Goal: Transaction & Acquisition: Purchase product/service

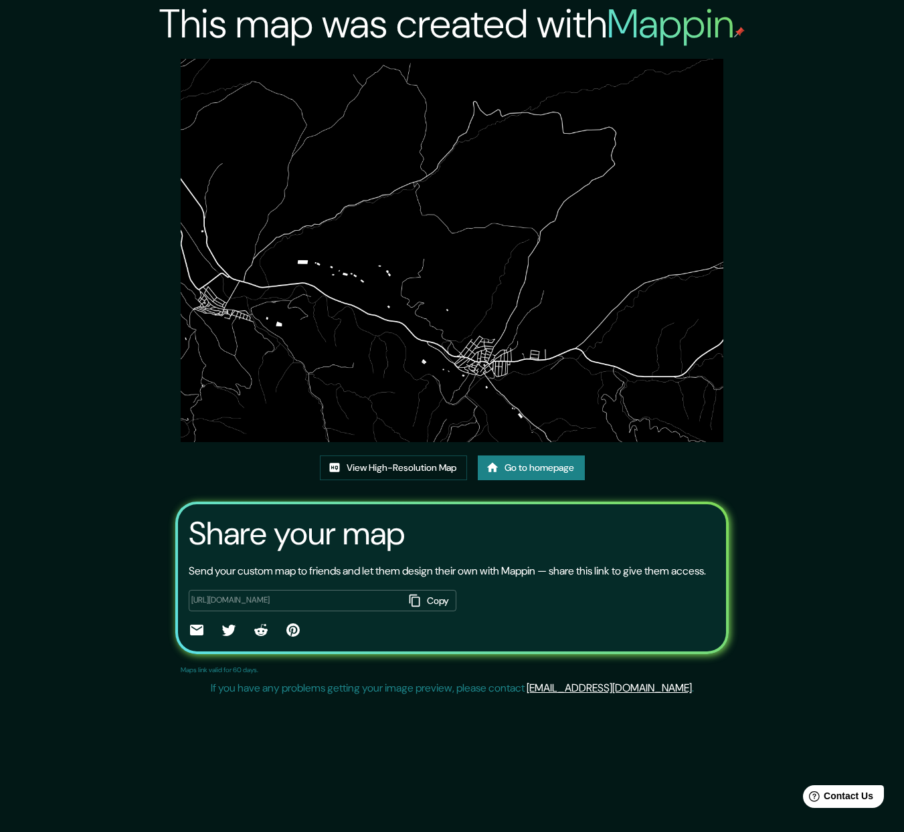
click at [553, 472] on link "Go to homepage" at bounding box center [531, 468] width 107 height 25
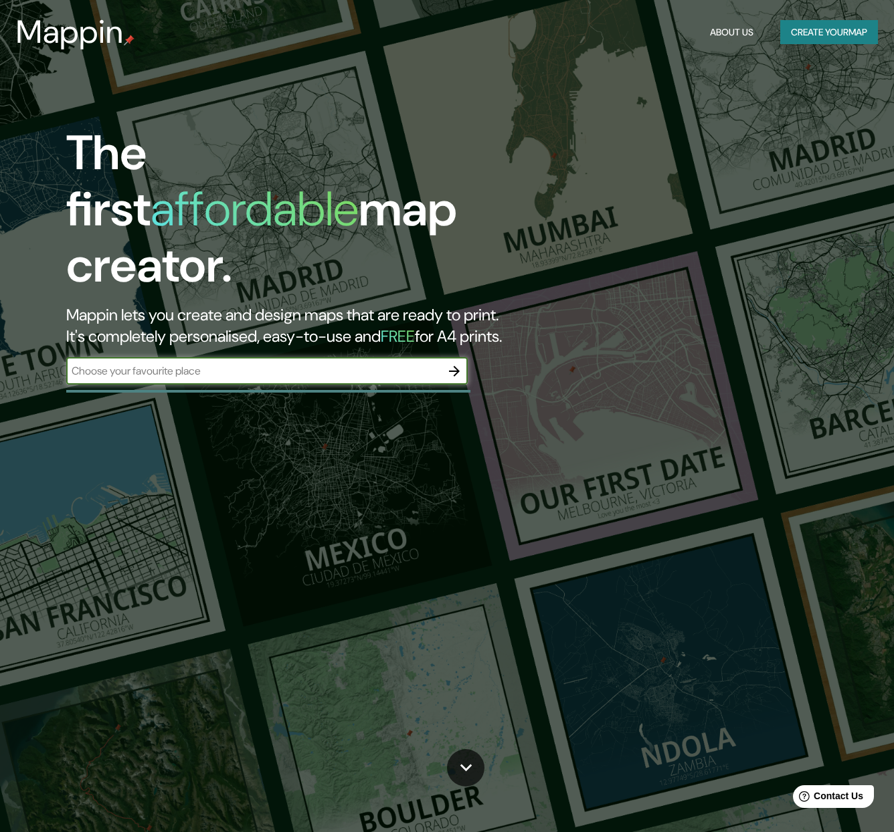
click at [150, 363] on input "text" at bounding box center [253, 370] width 375 height 15
type input "lanteira"
click at [451, 363] on icon "button" at bounding box center [454, 371] width 16 height 16
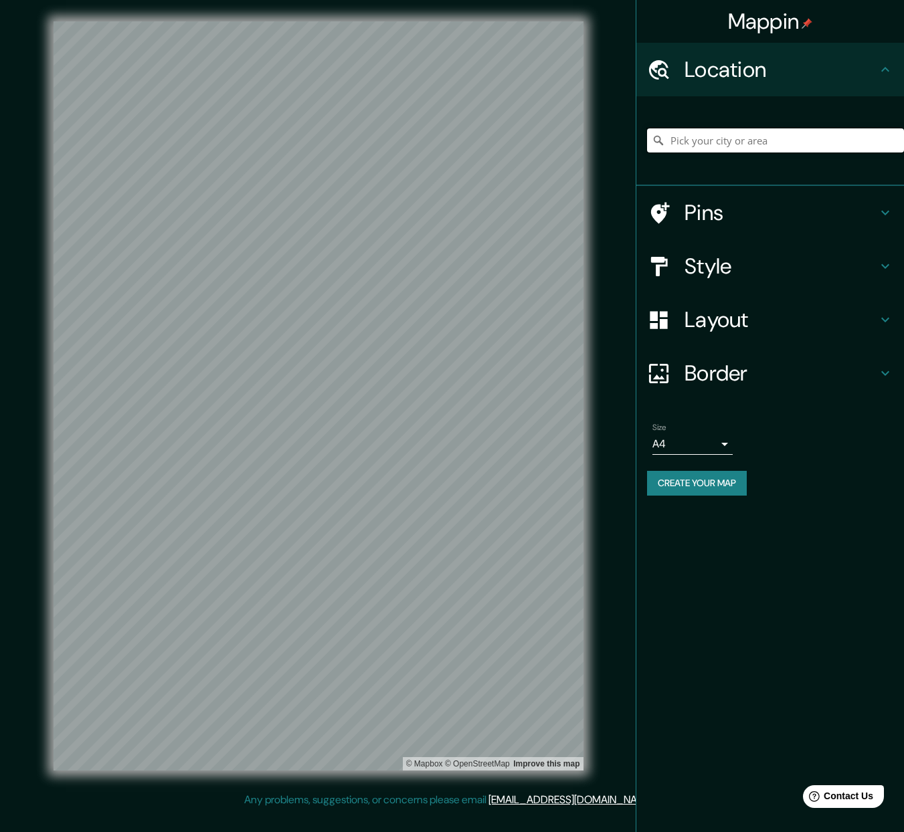
click at [743, 143] on input "Pick your city or area" at bounding box center [775, 140] width 257 height 24
click at [766, 74] on h4 "Location" at bounding box center [781, 69] width 193 height 27
click at [723, 148] on input "Pick your city or area" at bounding box center [775, 140] width 257 height 24
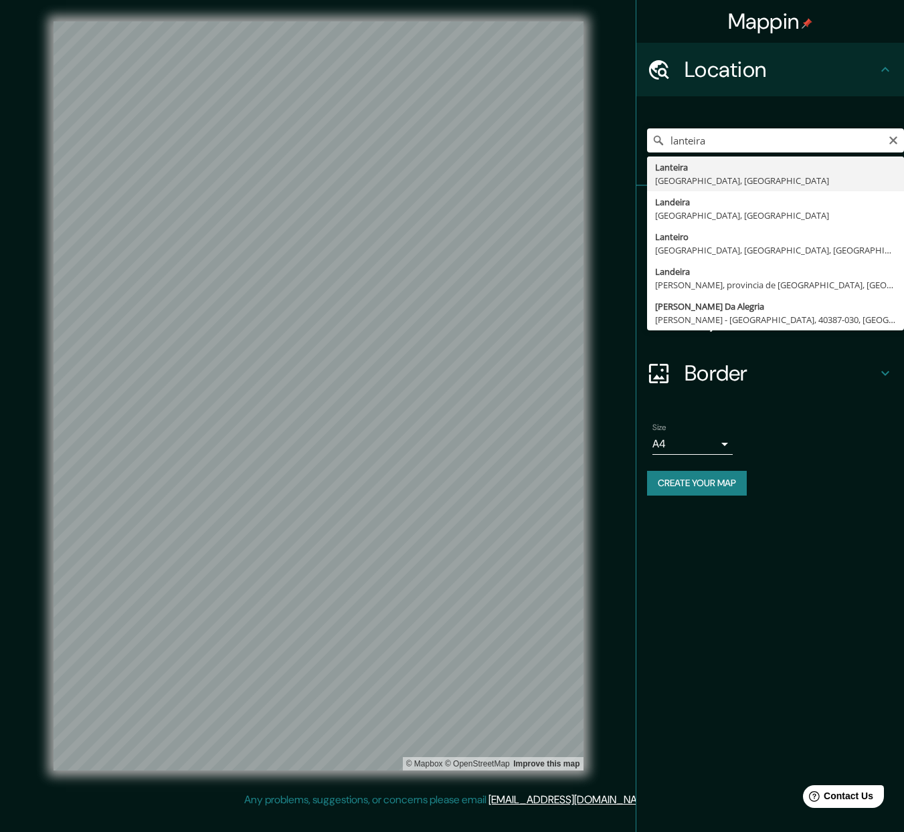
type input "[GEOGRAPHIC_DATA], [GEOGRAPHIC_DATA], [GEOGRAPHIC_DATA]"
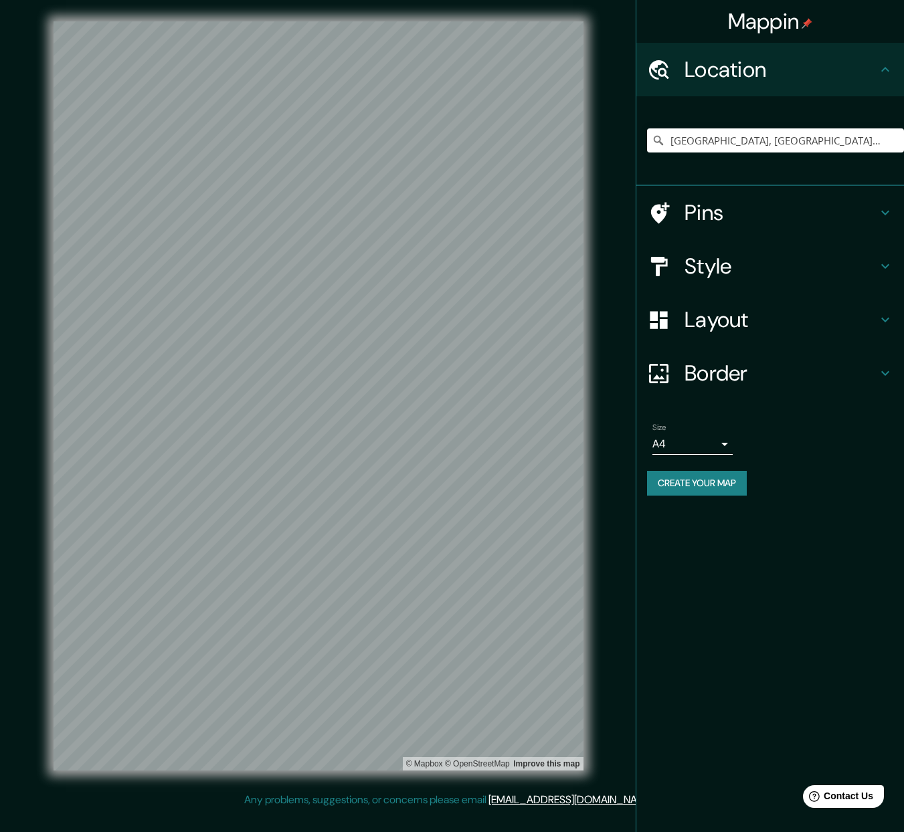
click at [879, 266] on icon at bounding box center [885, 266] width 16 height 16
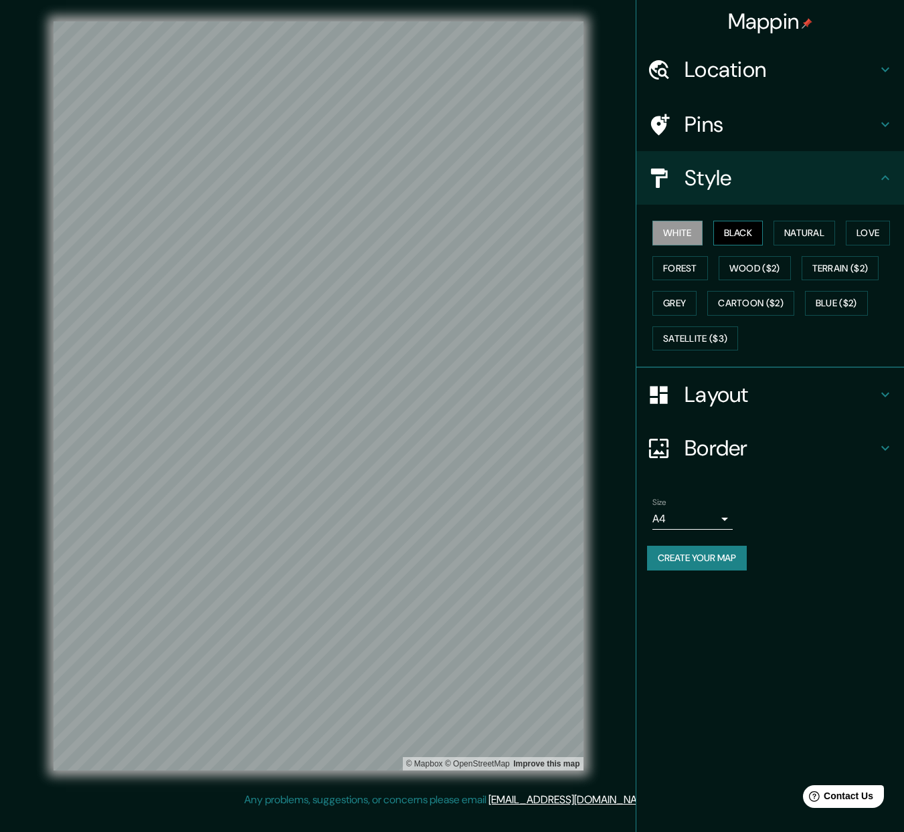
click at [745, 234] on button "Black" at bounding box center [738, 233] width 50 height 25
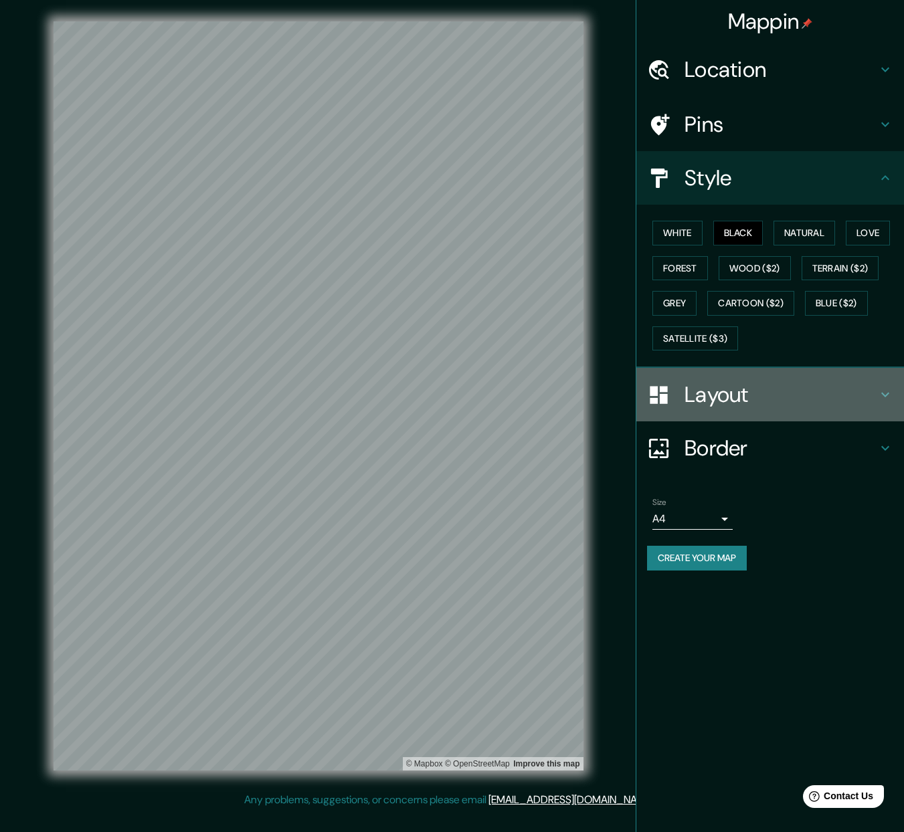
click at [883, 397] on icon at bounding box center [885, 395] width 16 height 16
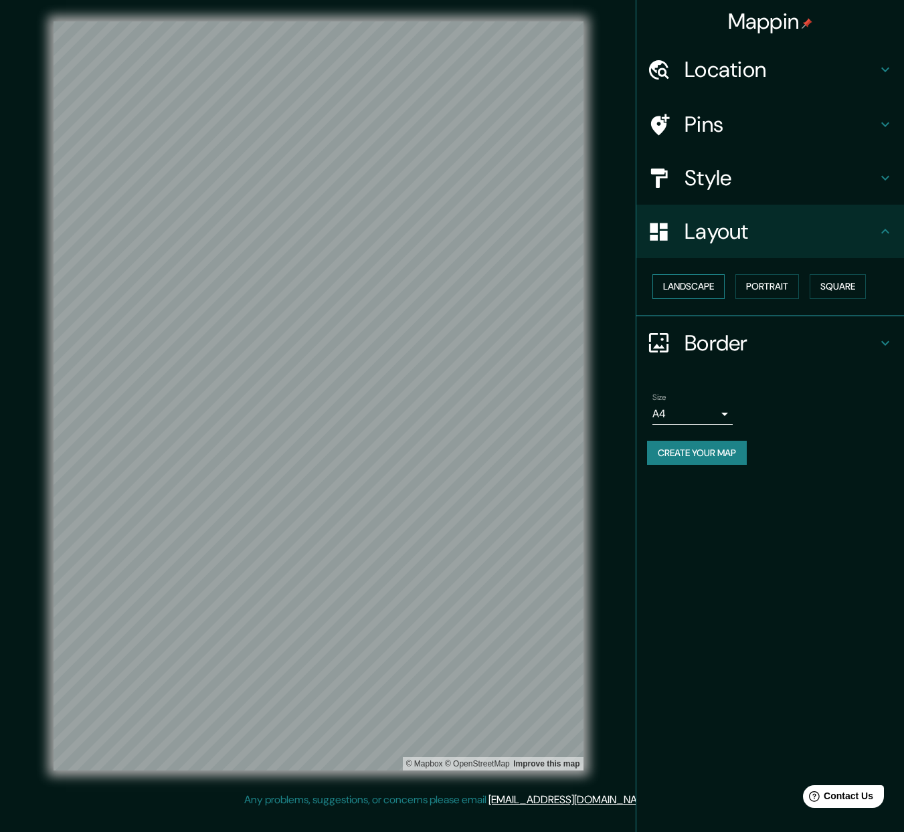
click at [687, 284] on button "Landscape" at bounding box center [688, 286] width 72 height 25
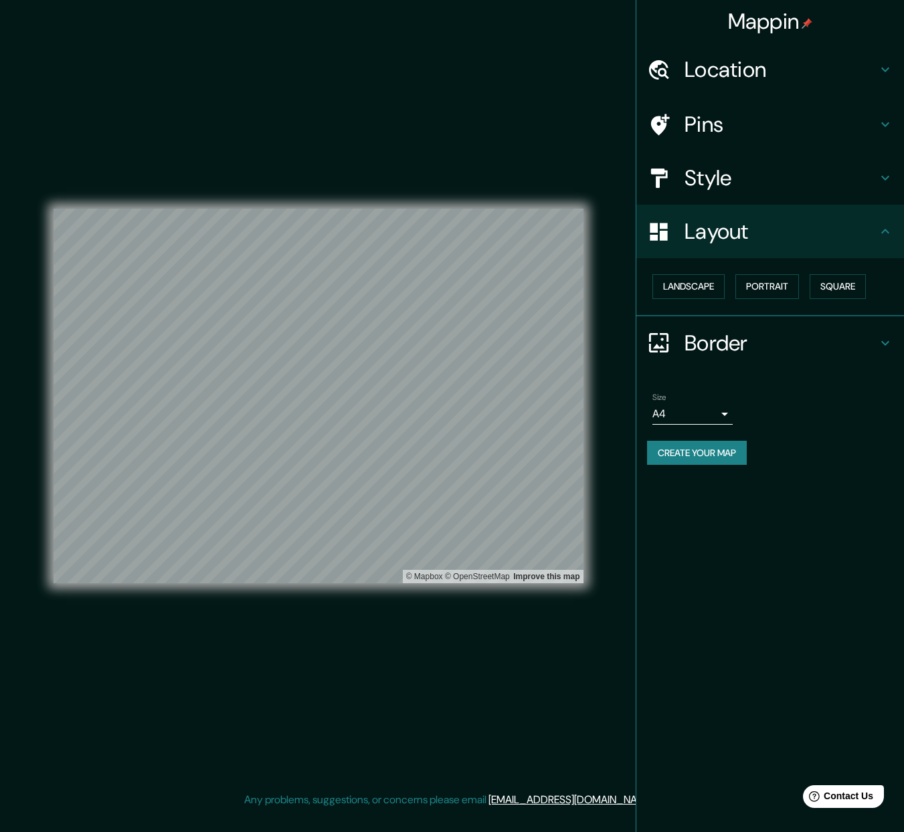
click at [726, 414] on body "Mappin Location [GEOGRAPHIC_DATA], [GEOGRAPHIC_DATA], [GEOGRAPHIC_DATA] Pins St…" at bounding box center [452, 416] width 904 height 832
click at [684, 460] on li "A3" at bounding box center [692, 466] width 80 height 24
type input "a4"
click at [693, 176] on h4 "Style" at bounding box center [781, 178] width 193 height 27
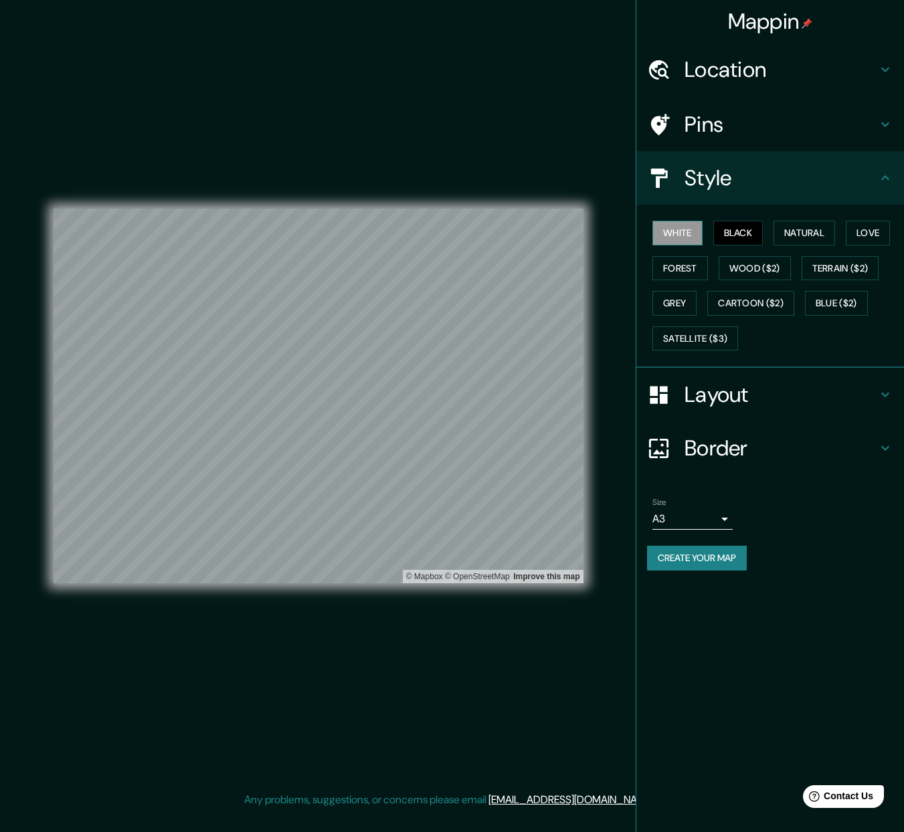
click at [679, 233] on button "White" at bounding box center [677, 233] width 50 height 25
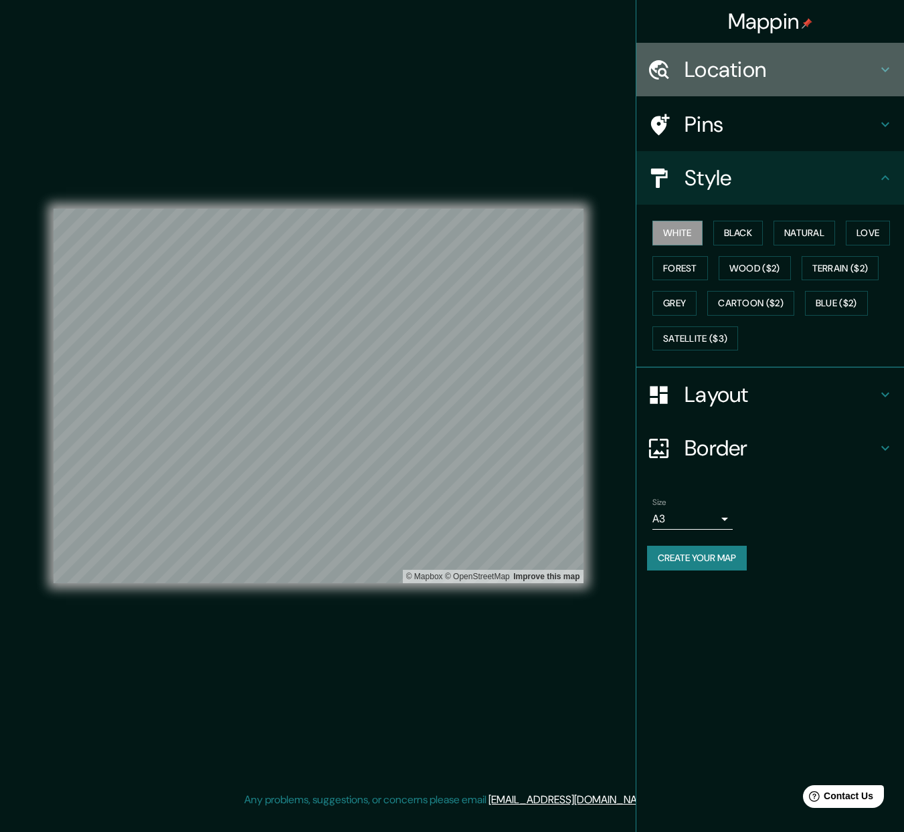
click at [733, 73] on h4 "Location" at bounding box center [781, 69] width 193 height 27
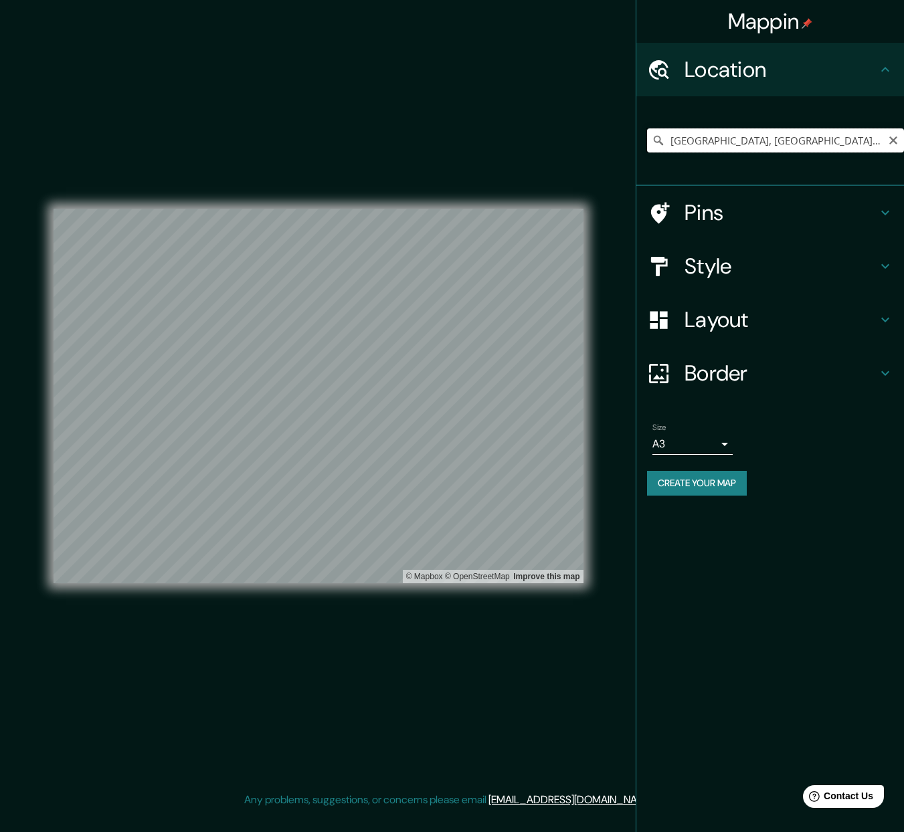
click at [719, 138] on input "[GEOGRAPHIC_DATA], [GEOGRAPHIC_DATA], [GEOGRAPHIC_DATA]" at bounding box center [775, 140] width 257 height 24
drag, startPoint x: 857, startPoint y: 141, endPoint x: 593, endPoint y: 146, distance: 264.4
click at [593, 146] on div "Mappin Location [GEOGRAPHIC_DATA], [GEOGRAPHIC_DATA], [GEOGRAPHIC_DATA] Pins St…" at bounding box center [452, 407] width 904 height 814
click at [890, 138] on icon "Clear" at bounding box center [893, 141] width 8 height 8
click at [756, 146] on input "Pick your city or area" at bounding box center [775, 140] width 257 height 24
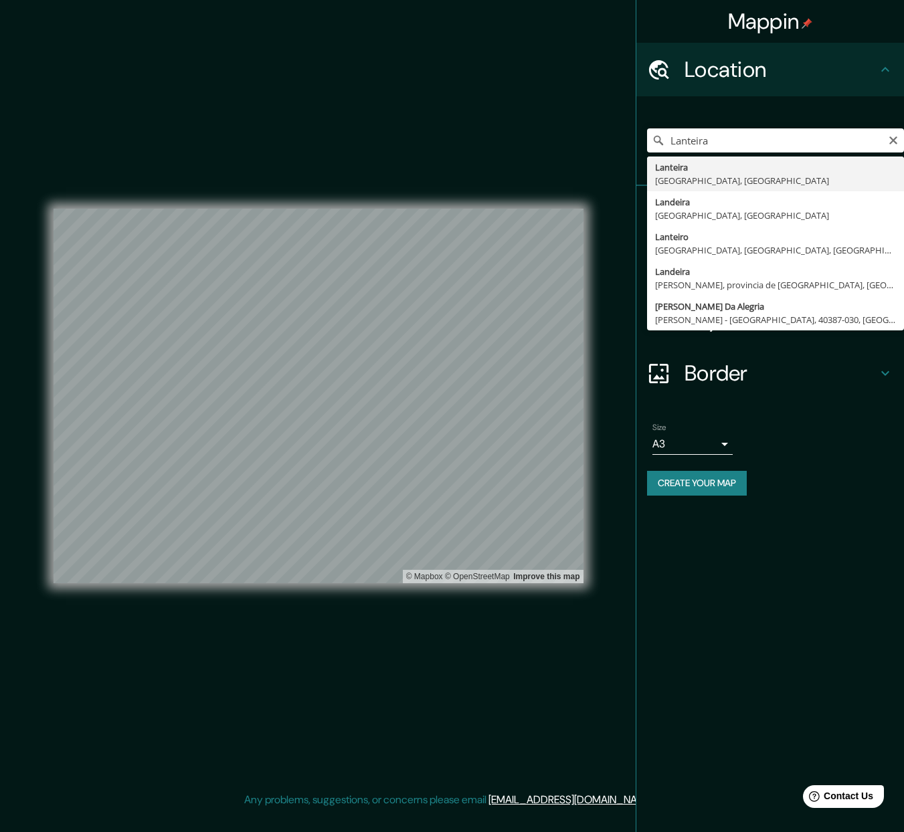
type input "[GEOGRAPHIC_DATA], [GEOGRAPHIC_DATA], [GEOGRAPHIC_DATA]"
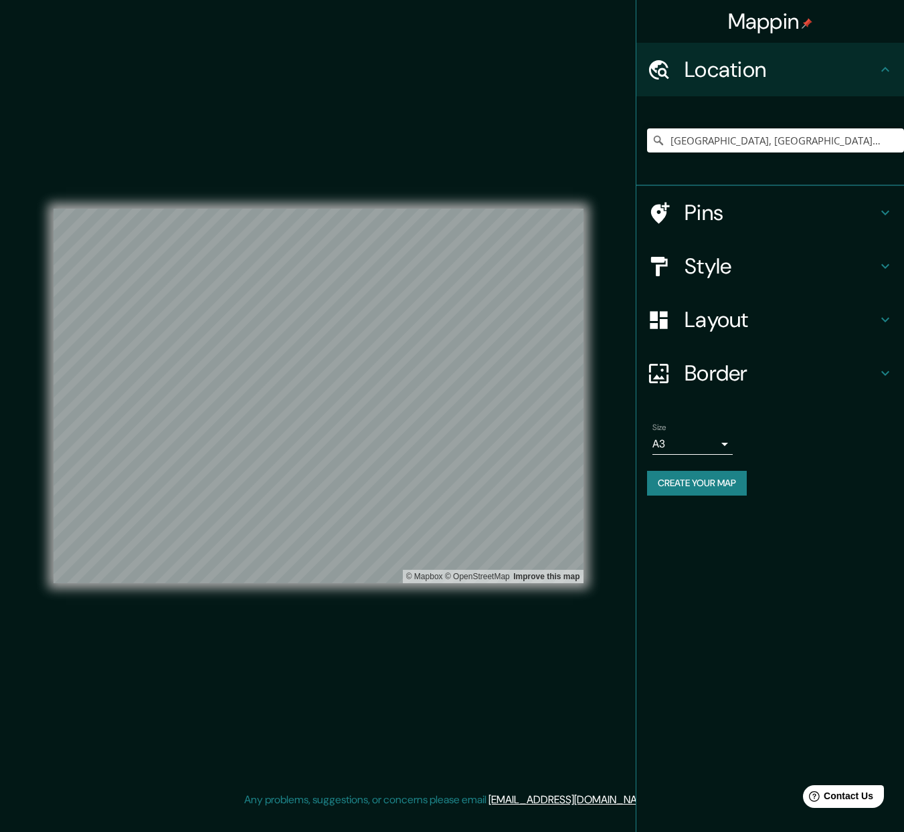
click at [728, 318] on h4 "Layout" at bounding box center [781, 319] width 193 height 27
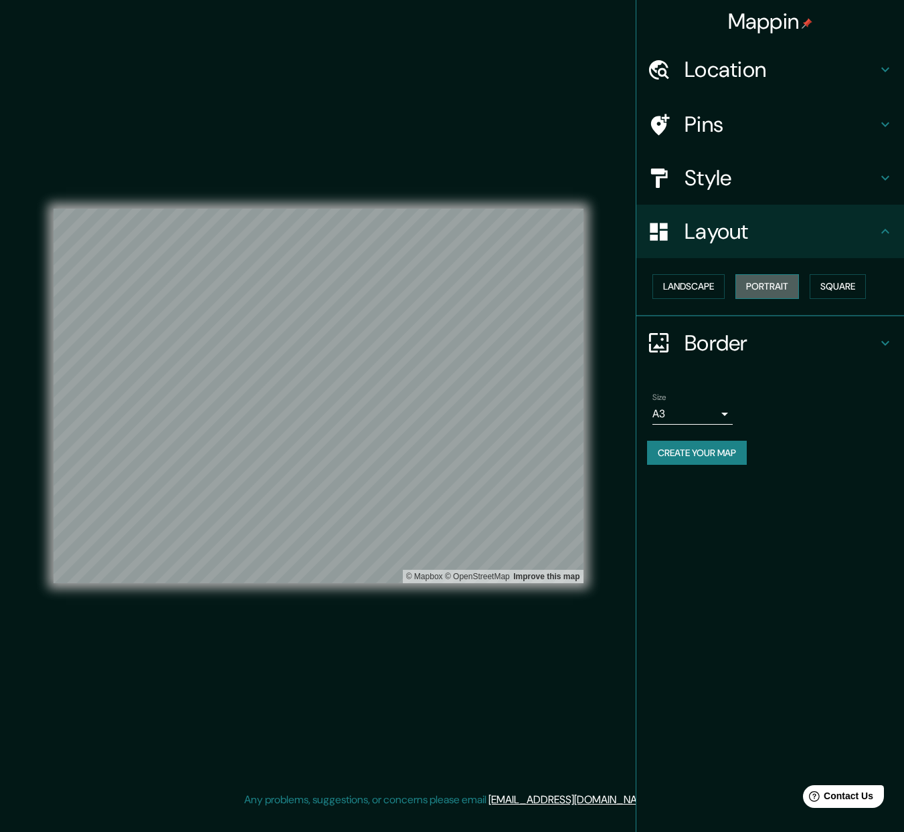
click at [780, 281] on button "Portrait" at bounding box center [767, 286] width 64 height 25
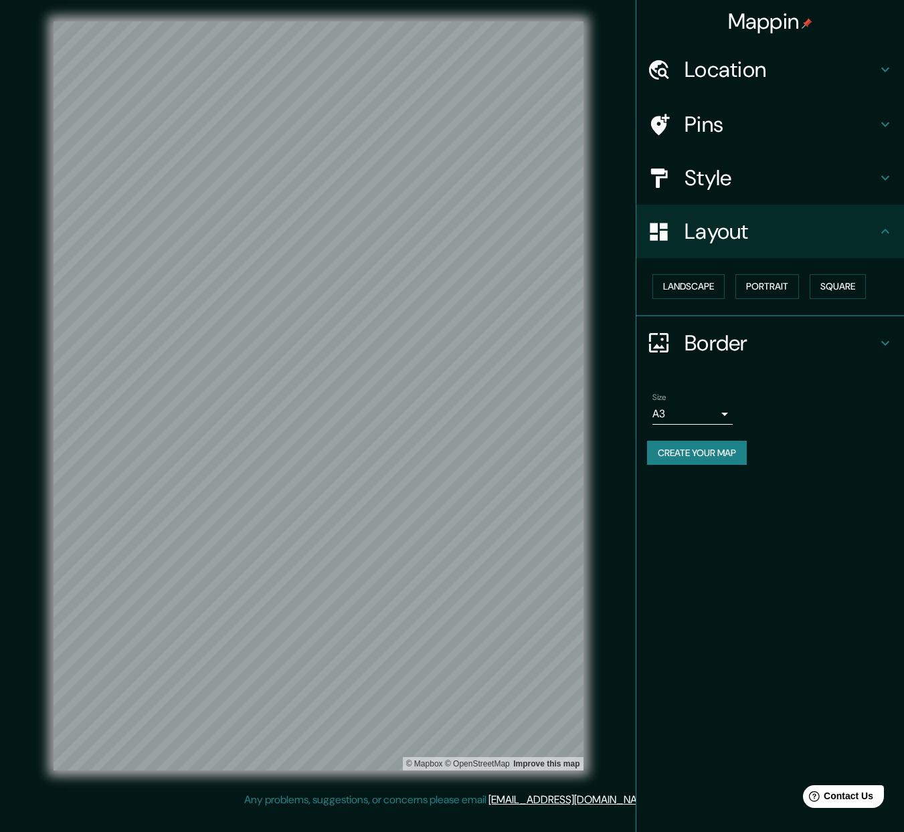
click at [757, 77] on h4 "Location" at bounding box center [781, 69] width 193 height 27
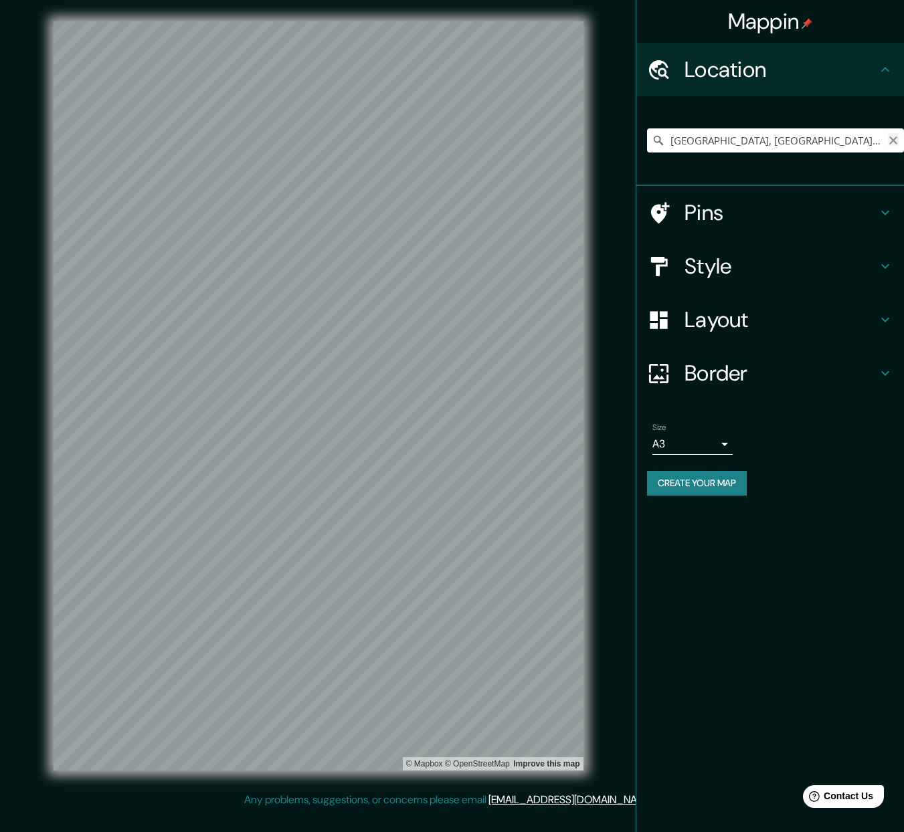
click at [891, 140] on icon "Clear" at bounding box center [893, 140] width 11 height 11
click at [772, 141] on input "Pick your city or area" at bounding box center [775, 140] width 257 height 24
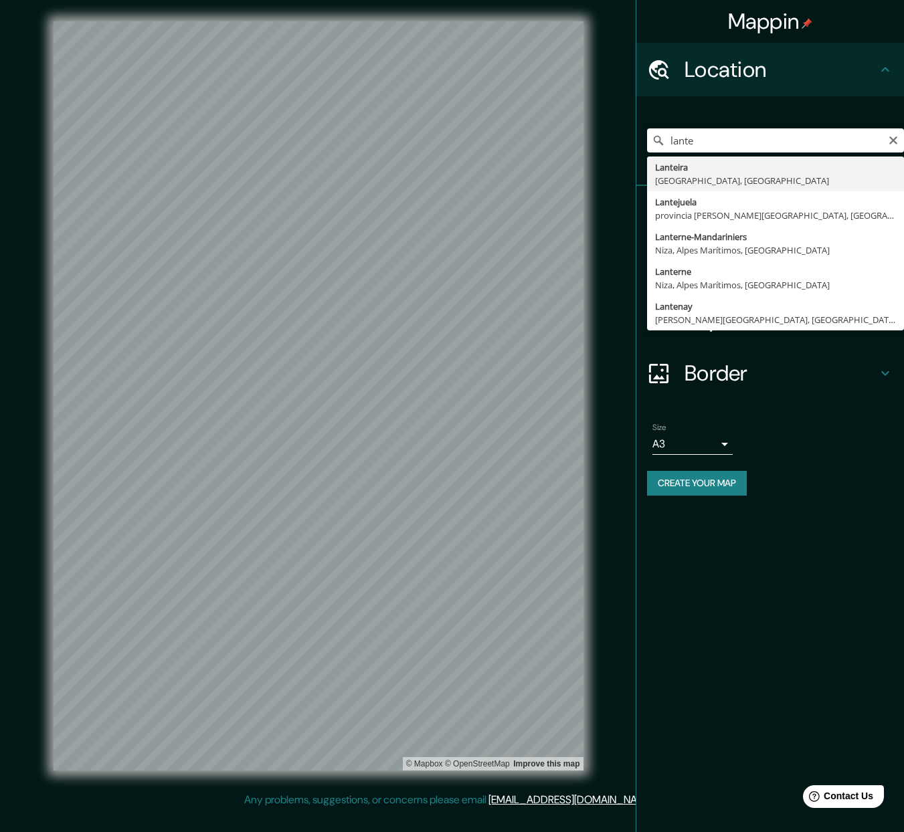
type input "[GEOGRAPHIC_DATA], [GEOGRAPHIC_DATA], [GEOGRAPHIC_DATA]"
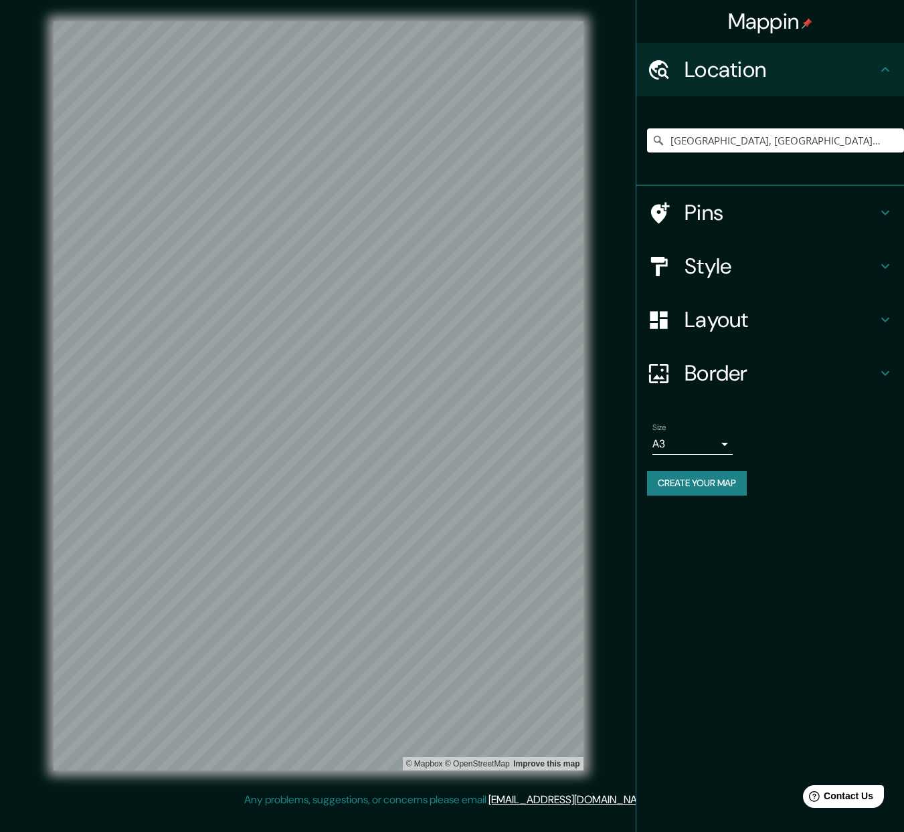
click at [832, 381] on h4 "Border" at bounding box center [781, 373] width 193 height 27
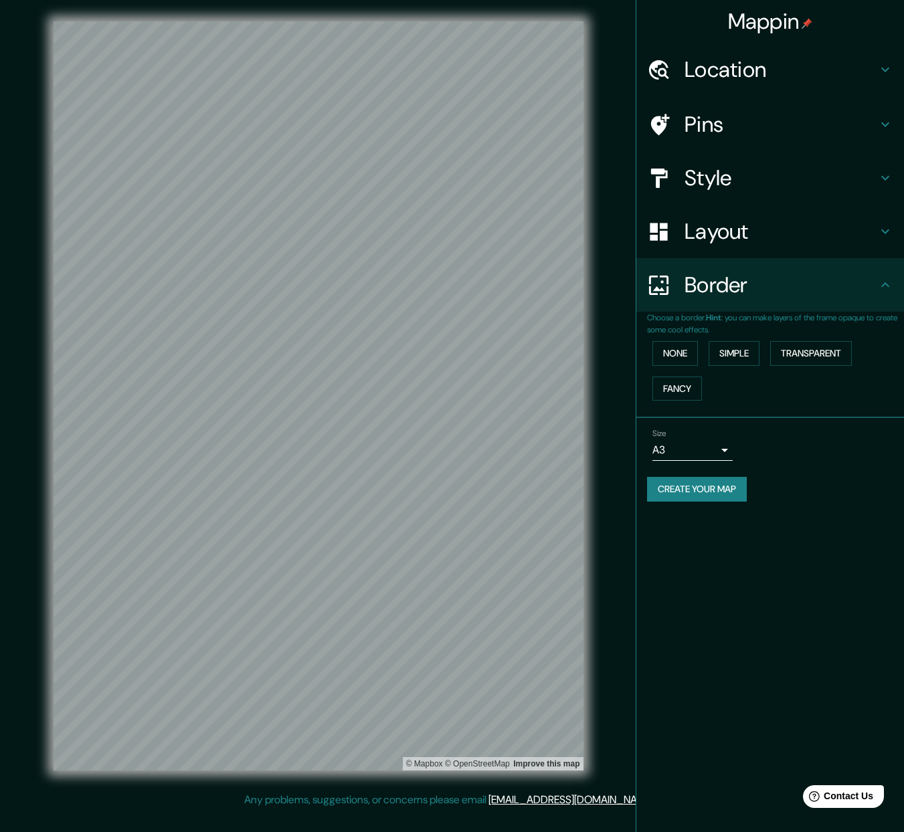
click at [821, 228] on h4 "Layout" at bounding box center [781, 231] width 193 height 27
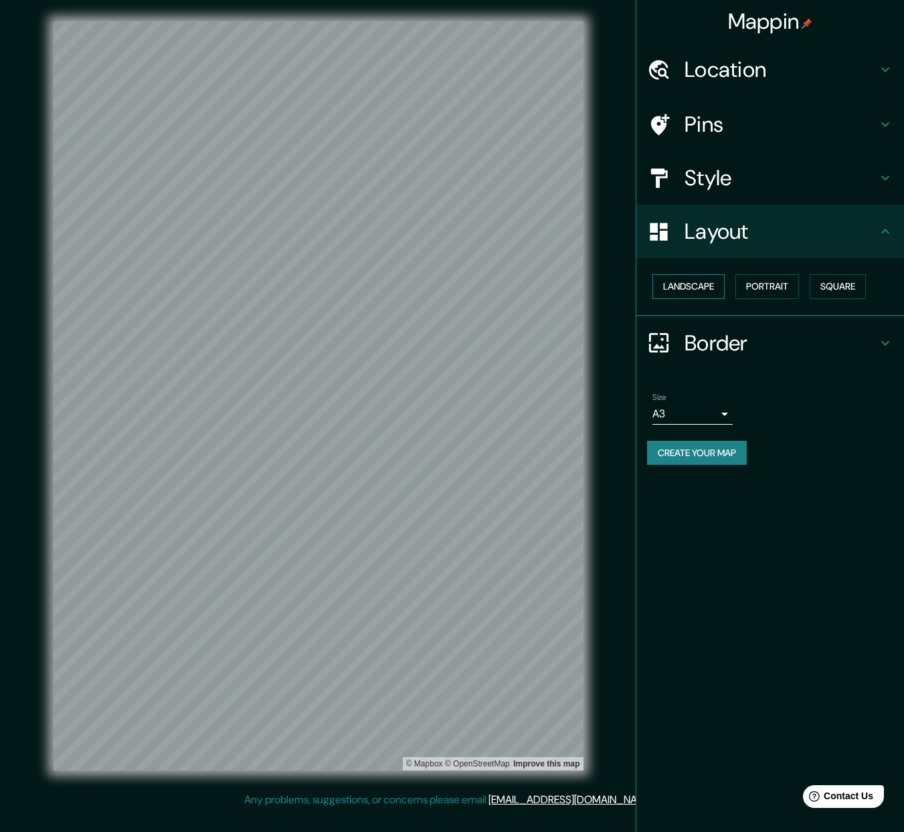
click at [707, 287] on button "Landscape" at bounding box center [688, 286] width 72 height 25
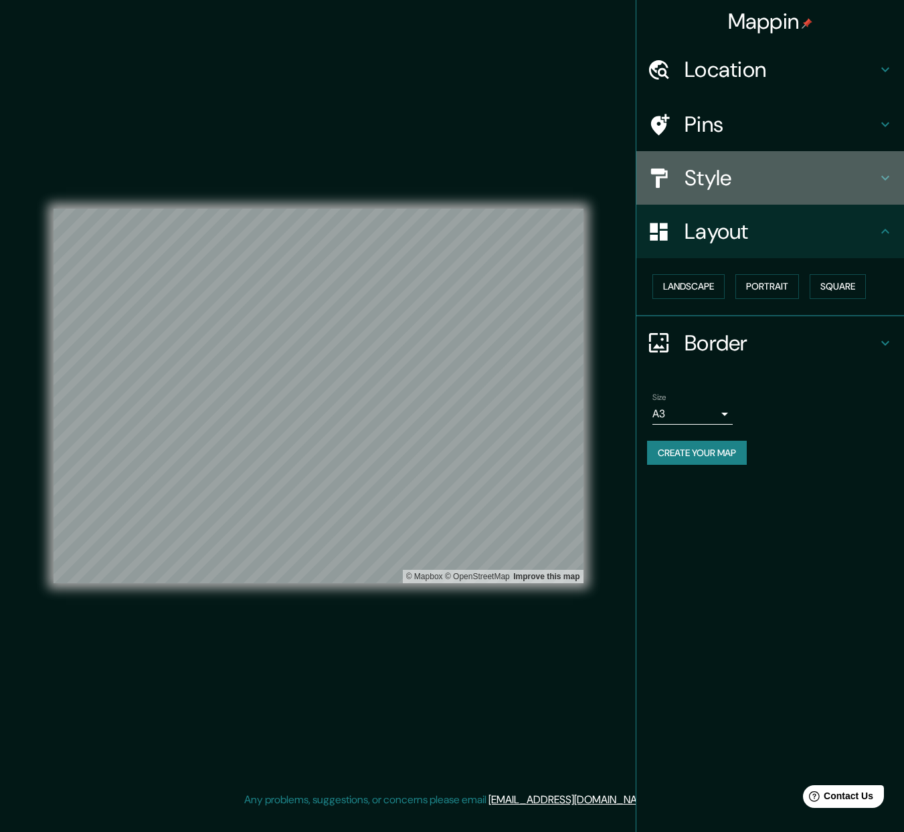
click at [717, 171] on h4 "Style" at bounding box center [781, 178] width 193 height 27
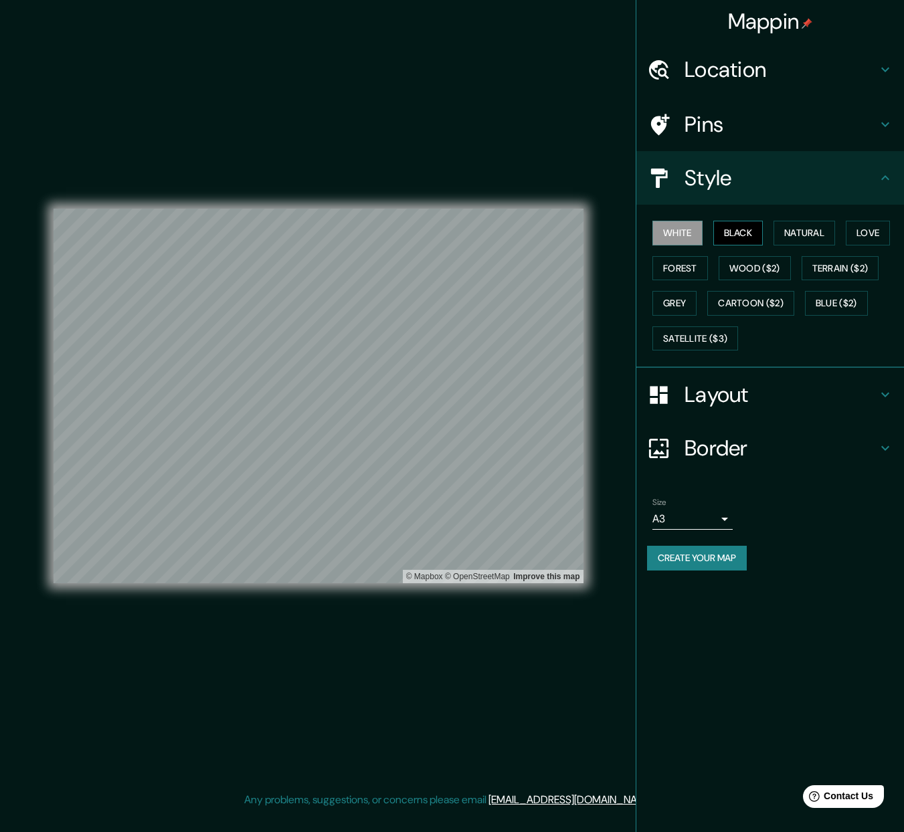
click at [730, 232] on button "Black" at bounding box center [738, 233] width 50 height 25
click at [725, 559] on button "Create your map" at bounding box center [697, 558] width 100 height 25
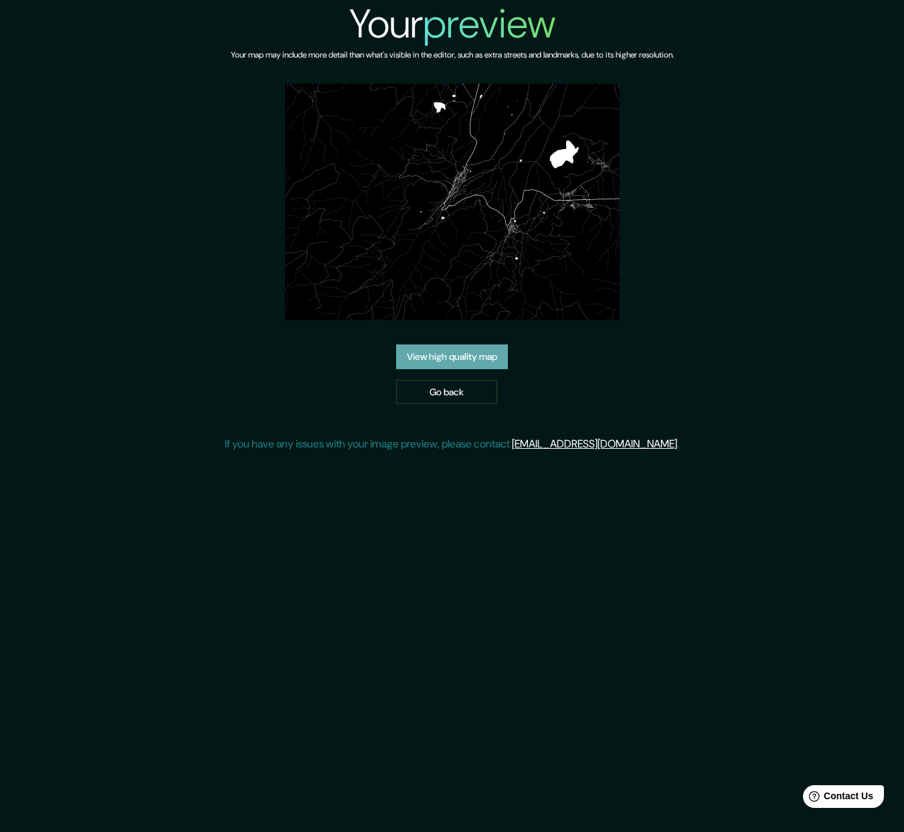
click at [495, 358] on link "View high quality map" at bounding box center [452, 357] width 112 height 25
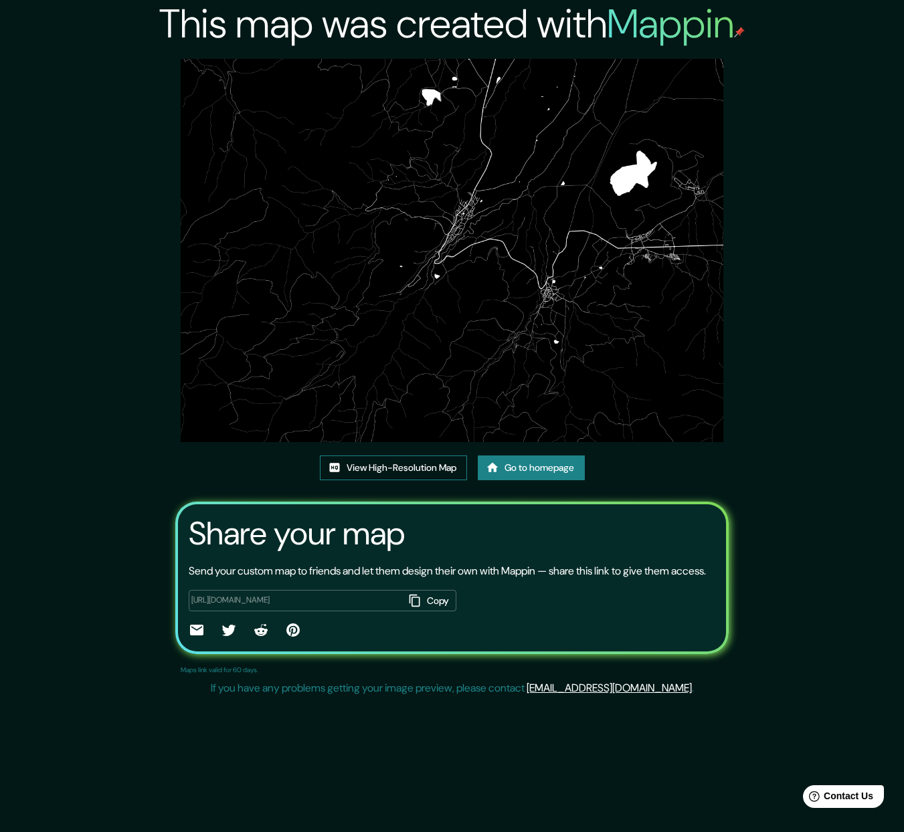
click at [384, 472] on link "View High-Resolution Map" at bounding box center [393, 468] width 147 height 25
